Goal: Task Accomplishment & Management: Manage account settings

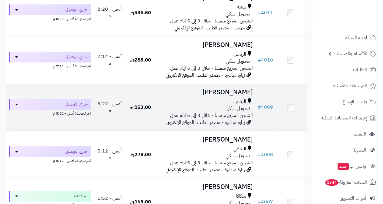
scroll to position [182, 0]
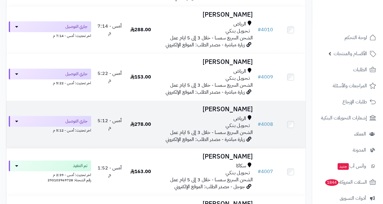
click at [210, 133] on span "الشحن السريع سمسا - خلال 3 إلى 5 ايام عمل" at bounding box center [211, 132] width 83 height 7
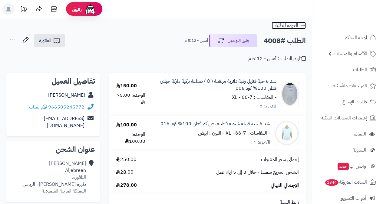
click at [288, 24] on span "العودة للطلبات" at bounding box center [285, 25] width 27 height 7
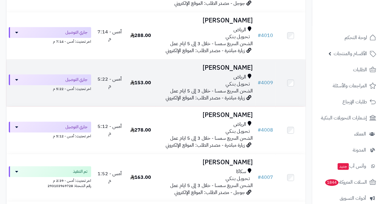
scroll to position [182, 0]
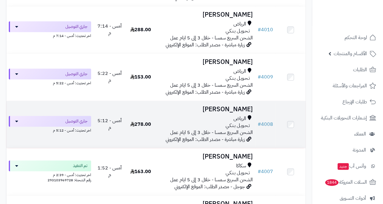
click at [220, 133] on span "الشحن السريع سمسا - خلال 3 إلى 5 ايام عمل" at bounding box center [211, 132] width 83 height 7
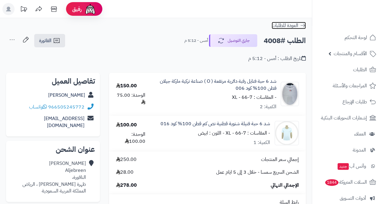
click at [292, 27] on span "العودة للطلبات" at bounding box center [285, 25] width 27 height 7
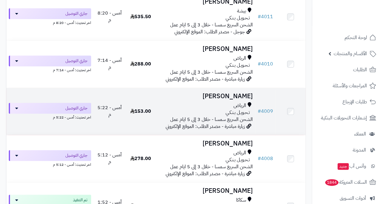
scroll to position [182, 0]
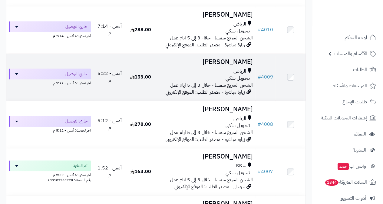
click at [234, 75] on span "الرياض" at bounding box center [239, 71] width 13 height 7
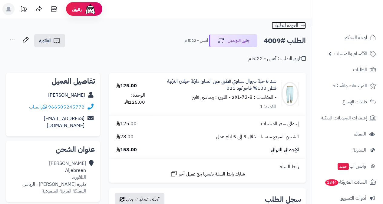
click at [289, 25] on span "العودة للطلبات" at bounding box center [285, 25] width 27 height 7
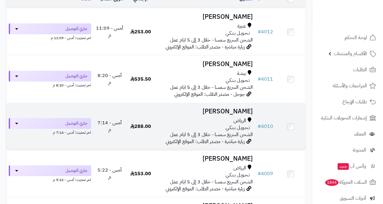
scroll to position [91, 0]
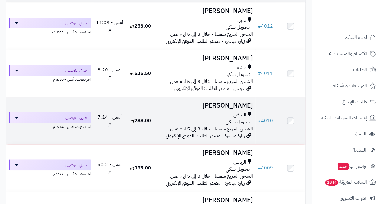
click at [221, 125] on div "تـحـويـل بـنـكـي" at bounding box center [205, 121] width 95 height 7
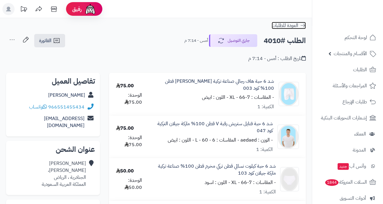
click at [289, 23] on span "العودة للطلبات" at bounding box center [285, 25] width 27 height 7
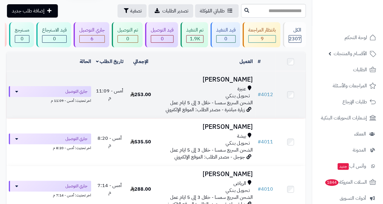
scroll to position [61, 0]
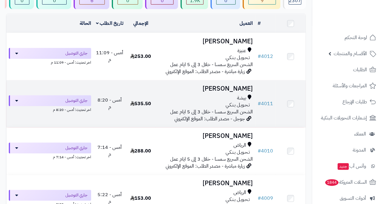
click at [229, 108] on span "تـحـويـل بـنـكـي" at bounding box center [238, 104] width 24 height 7
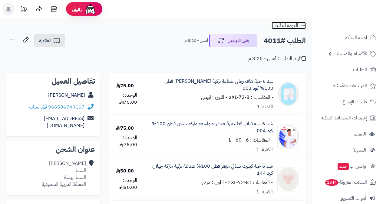
click at [287, 26] on span "العودة للطلبات" at bounding box center [285, 25] width 27 height 7
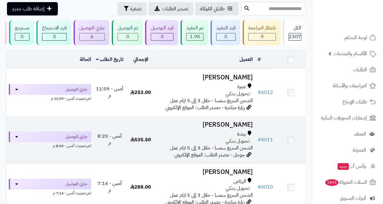
scroll to position [30, 0]
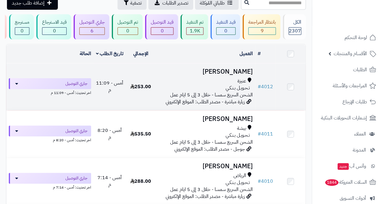
click at [216, 89] on div "تـحـويـل بـنـكـي" at bounding box center [205, 87] width 95 height 7
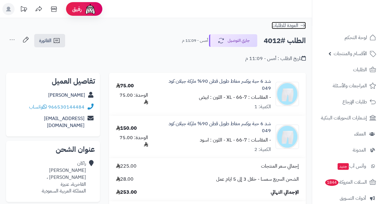
click at [290, 25] on span "العودة للطلبات" at bounding box center [285, 25] width 27 height 7
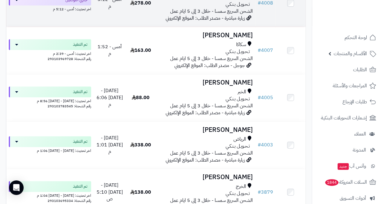
scroll to position [333, 0]
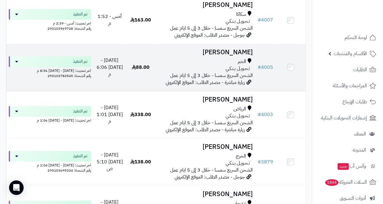
click at [232, 85] on span "زيارة مباشرة - مصدر الطلب: الموقع الإلكتروني" at bounding box center [205, 82] width 79 height 7
click at [239, 56] on h3 "[PERSON_NAME]" at bounding box center [205, 52] width 95 height 7
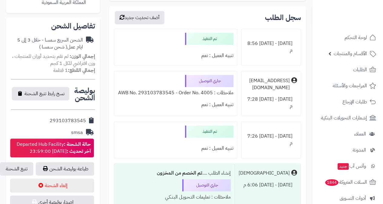
scroll to position [212, 0]
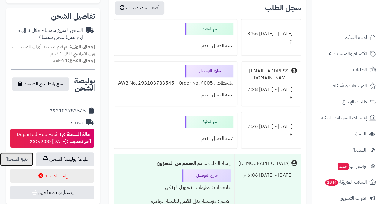
click at [17, 152] on link "تتبع الشحنة" at bounding box center [16, 158] width 33 height 13
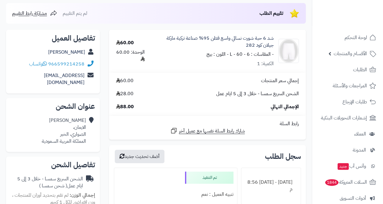
scroll to position [0, 0]
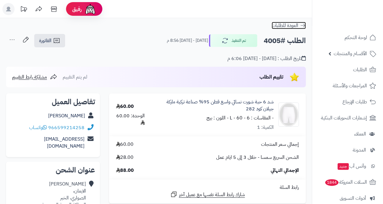
click at [285, 26] on span "العودة للطلبات" at bounding box center [285, 25] width 27 height 7
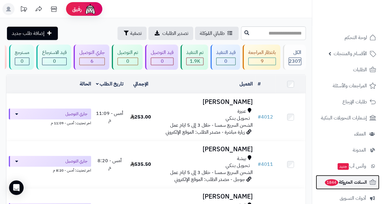
click at [346, 184] on span "السلات المتروكة 1844" at bounding box center [345, 182] width 43 height 8
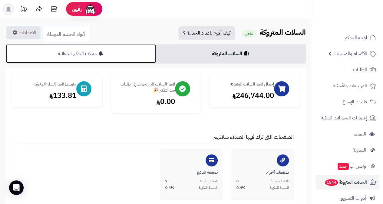
click at [83, 56] on link "حملات التذكير التلقائية" at bounding box center [81, 53] width 150 height 19
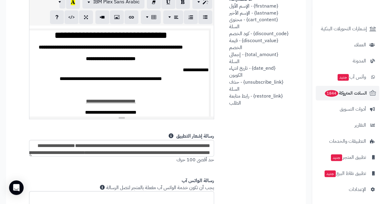
scroll to position [333, 0]
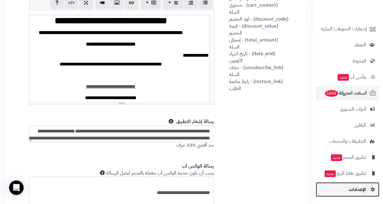
click at [360, 189] on span "الإعدادات" at bounding box center [357, 189] width 17 height 8
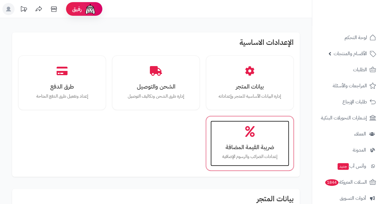
click at [248, 144] on h3 "ضريبة القيمة المضافة" at bounding box center [249, 147] width 67 height 6
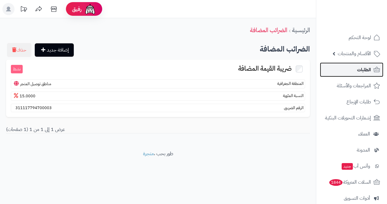
click at [360, 72] on span "الطلبات" at bounding box center [364, 69] width 14 height 8
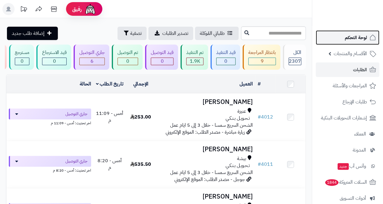
click at [358, 36] on span "لوحة التحكم" at bounding box center [356, 37] width 22 height 8
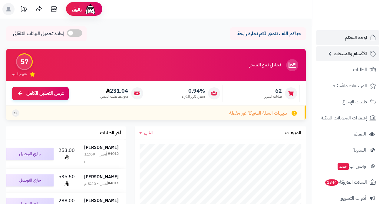
click at [340, 56] on span "الأقسام والمنتجات" at bounding box center [350, 53] width 33 height 8
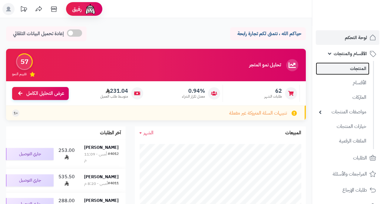
click at [359, 68] on link "المنتجات" at bounding box center [343, 68] width 54 height 12
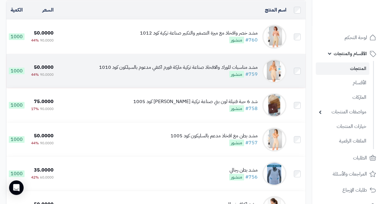
scroll to position [61, 0]
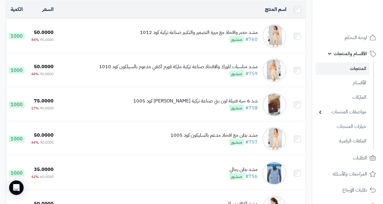
click at [188, 35] on div "مشد خصر وافخاذ مع ميزة التصغير والتكبير صناعة تركية كود 1012" at bounding box center [199, 32] width 118 height 7
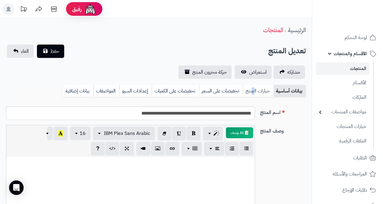
click at [253, 91] on link "خيارات المنتج" at bounding box center [258, 91] width 31 height 12
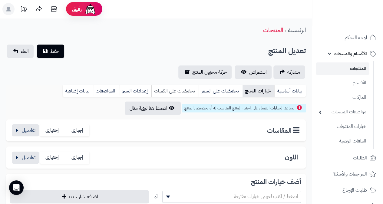
click at [171, 87] on link "تخفيضات على الكميات" at bounding box center [174, 91] width 47 height 12
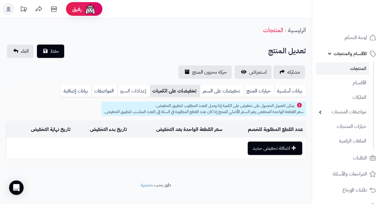
click at [140, 91] on link "إعدادات السيو" at bounding box center [133, 91] width 32 height 12
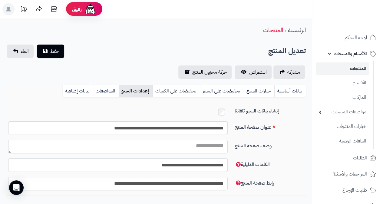
click at [179, 91] on link "تخفيضات على الكميات" at bounding box center [176, 91] width 47 height 12
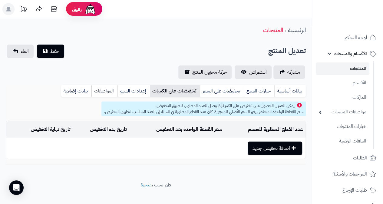
click at [103, 91] on link "المواصفات" at bounding box center [104, 91] width 26 height 12
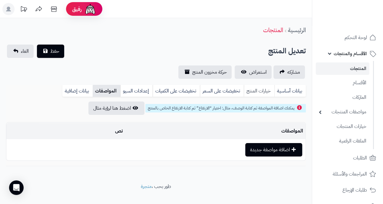
click at [254, 92] on link "خيارات المنتج" at bounding box center [259, 91] width 31 height 12
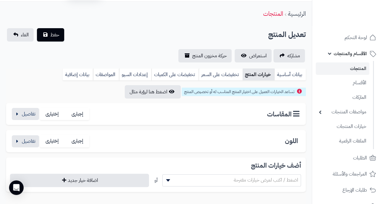
scroll to position [30, 0]
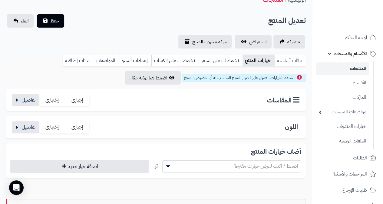
click at [291, 61] on link "بيانات أساسية" at bounding box center [289, 60] width 31 height 12
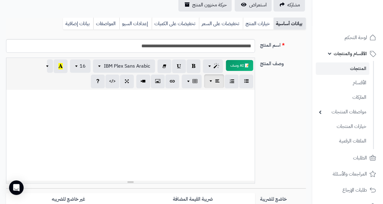
scroll to position [0, 0]
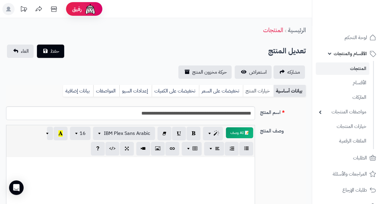
click at [260, 90] on link "خيارات المنتج" at bounding box center [258, 91] width 31 height 12
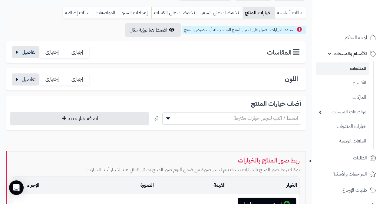
scroll to position [28, 0]
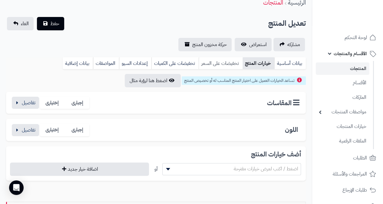
click at [225, 62] on link "تخفيضات على السعر" at bounding box center [221, 63] width 44 height 12
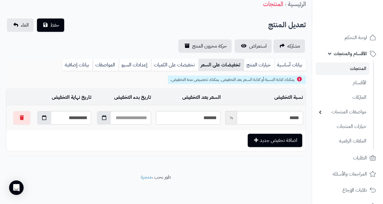
scroll to position [26, 0]
click at [178, 64] on link "تخفيضات على الكميات" at bounding box center [174, 65] width 47 height 12
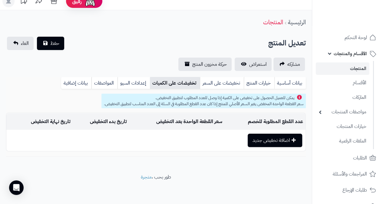
scroll to position [8, 0]
click at [81, 83] on link "بيانات إضافية" at bounding box center [76, 83] width 30 height 12
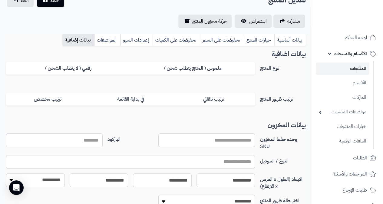
scroll to position [48, 0]
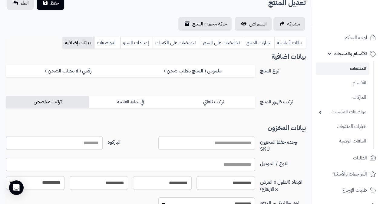
click at [59, 103] on label "ترتيب مخصص" at bounding box center [47, 102] width 83 height 12
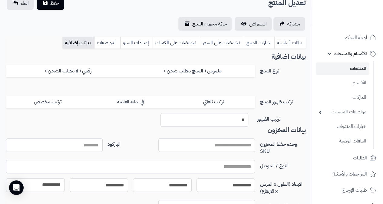
click at [243, 120] on input "*" at bounding box center [204, 120] width 88 height 14
type input "**"
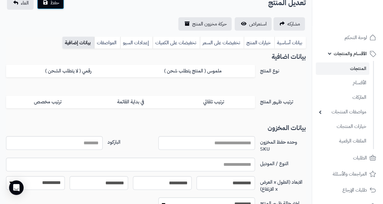
click at [60, 8] on button "حفظ" at bounding box center [50, 2] width 27 height 13
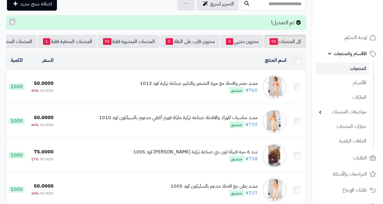
scroll to position [61, 0]
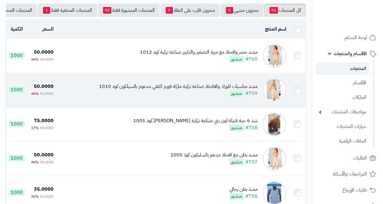
click at [220, 90] on div "مشد مناسبات للورك والافخاذ صناعة تركية ماركة فورم اكتفي مدعوم بالسيلكون كود 1010" at bounding box center [178, 86] width 159 height 7
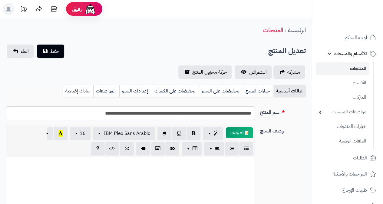
click at [84, 92] on link "بيانات إضافية" at bounding box center [78, 91] width 30 height 12
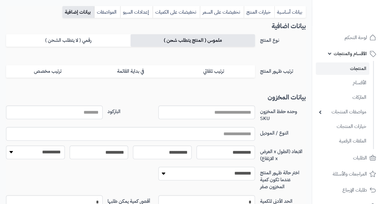
scroll to position [91, 0]
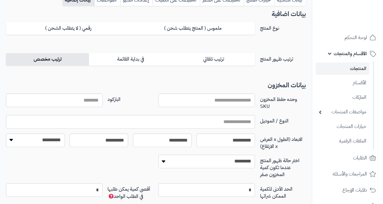
drag, startPoint x: 54, startPoint y: 58, endPoint x: 61, endPoint y: 61, distance: 8.0
click at [54, 58] on label "ترتيب مخصص" at bounding box center [47, 59] width 83 height 12
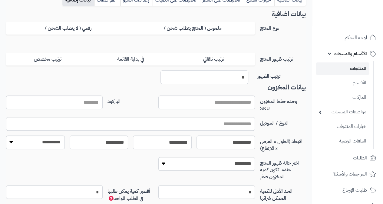
click at [241, 76] on input "*" at bounding box center [204, 77] width 88 height 14
type input "**"
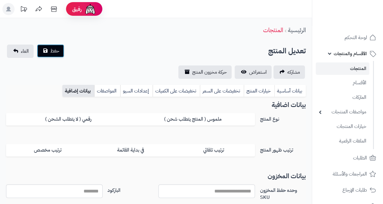
click at [58, 52] on span "حفظ" at bounding box center [54, 50] width 9 height 7
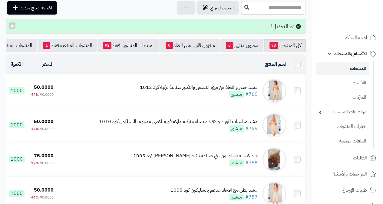
scroll to position [61, 0]
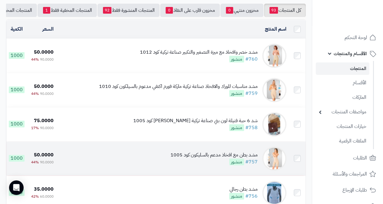
click at [214, 158] on div "مشد بطن مع افخاذ مدعم بالسليكون كود 1005" at bounding box center [213, 154] width 87 height 7
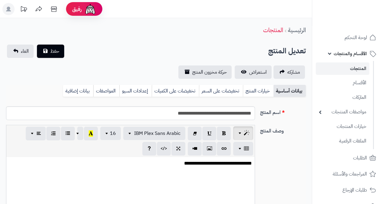
scroll to position [123, 0]
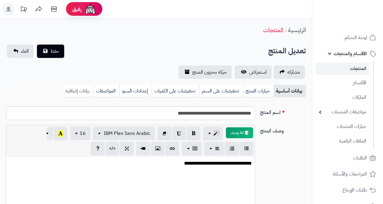
click at [72, 89] on link "بيانات إضافية" at bounding box center [78, 91] width 30 height 12
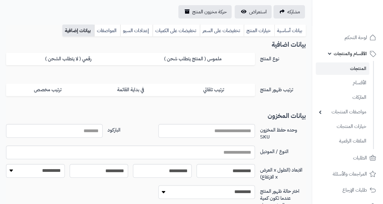
scroll to position [61, 0]
click at [54, 89] on label "ترتيب مخصص" at bounding box center [47, 89] width 83 height 12
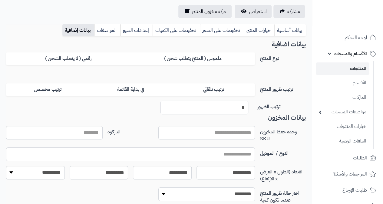
click at [244, 106] on input "*" at bounding box center [204, 107] width 88 height 14
type input "**"
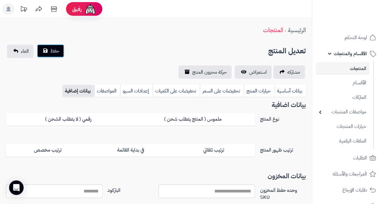
click at [58, 54] on button "حفظ" at bounding box center [50, 50] width 27 height 13
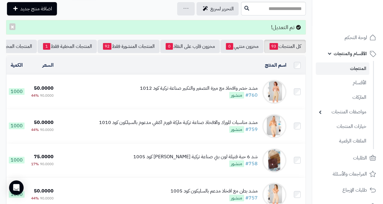
scroll to position [30, 0]
